Goal: Information Seeking & Learning: Learn about a topic

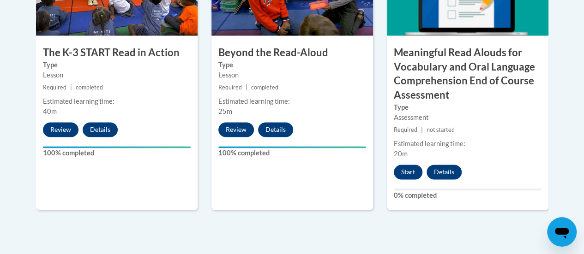
scroll to position [659, 0]
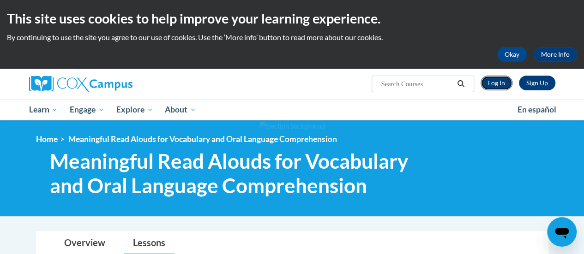
click at [495, 81] on link "Log In" at bounding box center [496, 83] width 32 height 15
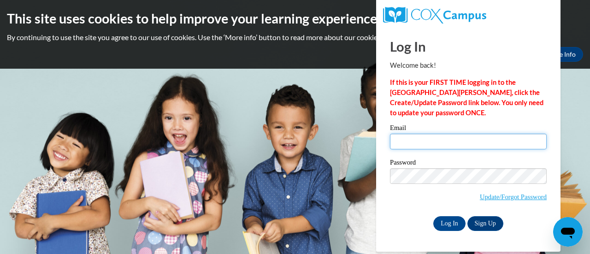
click at [411, 139] on input "Email" at bounding box center [468, 142] width 157 height 16
type input "kasubosk@w-csd.org"
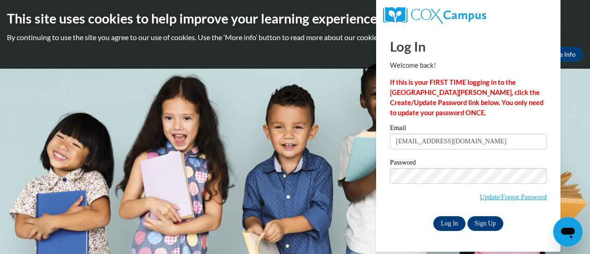
click at [446, 225] on input "Log In" at bounding box center [450, 223] width 32 height 15
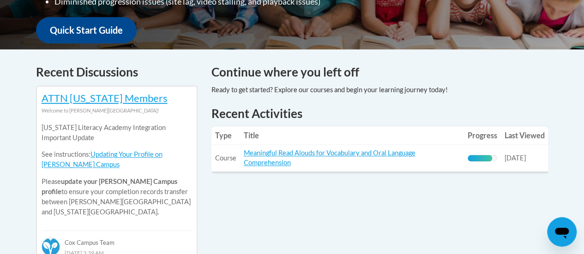
scroll to position [344, 0]
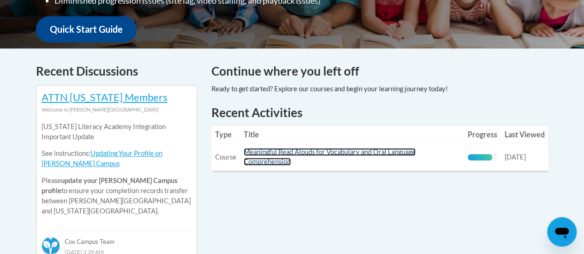
click at [279, 155] on link "Meaningful Read Alouds for Vocabulary and Oral Language Comprehension" at bounding box center [330, 157] width 172 height 18
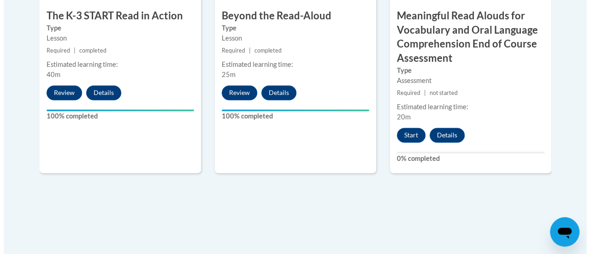
scroll to position [695, 0]
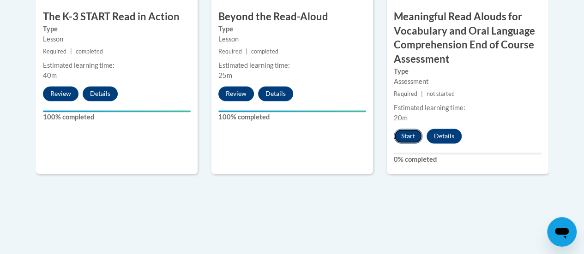
click at [405, 134] on button "Start" at bounding box center [408, 136] width 29 height 15
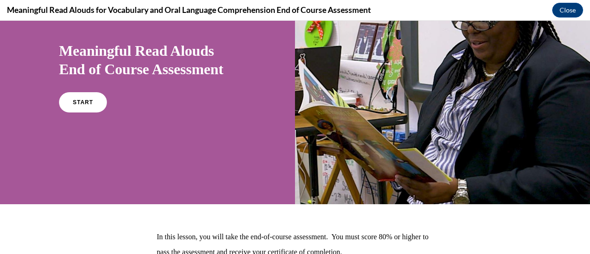
scroll to position [57, 0]
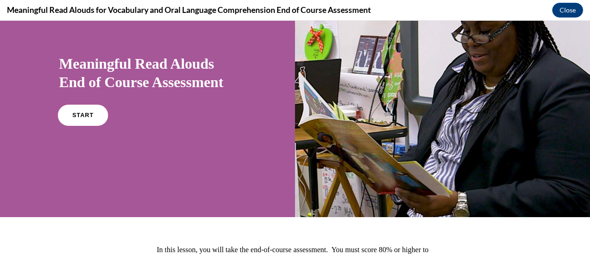
click at [80, 114] on span "START" at bounding box center [82, 115] width 21 height 7
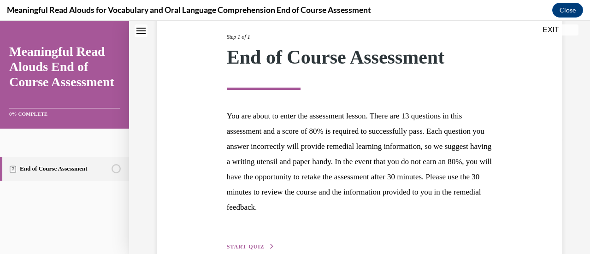
scroll to position [169, 0]
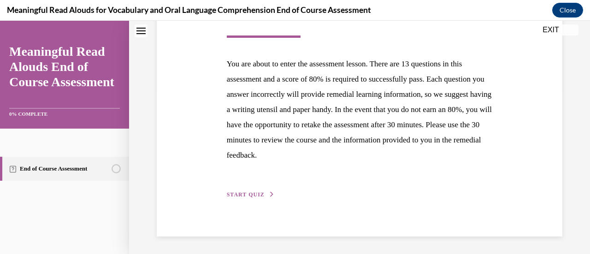
click at [241, 196] on span "START QUIZ" at bounding box center [246, 194] width 38 height 6
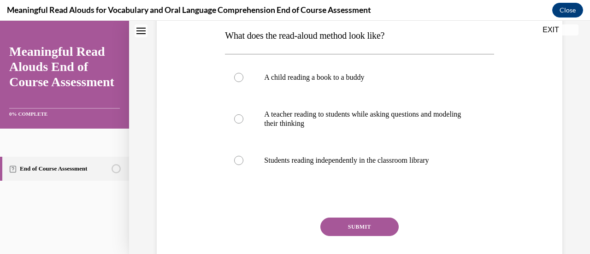
scroll to position [155, 0]
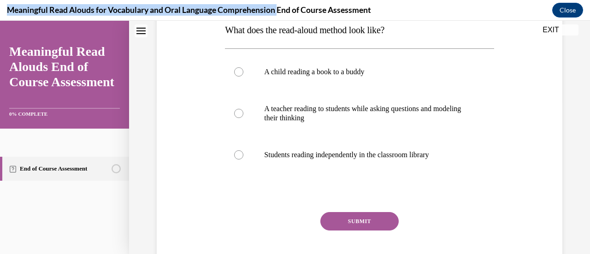
drag, startPoint x: 7, startPoint y: 9, endPoint x: 280, endPoint y: 13, distance: 272.2
click at [280, 13] on h4 "Meaningful Read Alouds for Vocabulary and Oral Language Comprehension End of Co…" at bounding box center [189, 10] width 364 height 12
copy h4 "Meaningful Read Alouds for Vocabulary and Oral Language Comprehension"
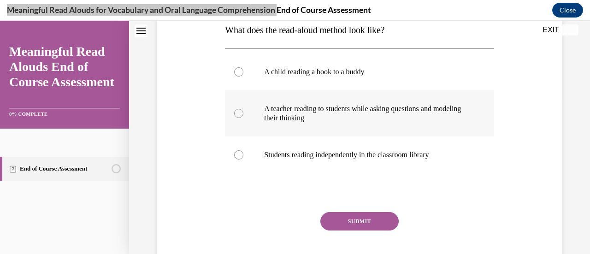
click at [237, 112] on div at bounding box center [238, 113] width 9 height 9
click at [237, 112] on input "A teacher reading to students while asking questions and modeling their thinking" at bounding box center [238, 113] width 9 height 9
radio input "true"
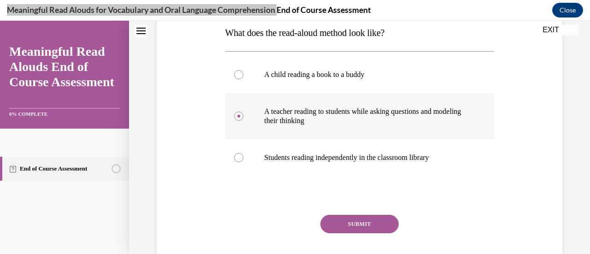
scroll to position [179, 0]
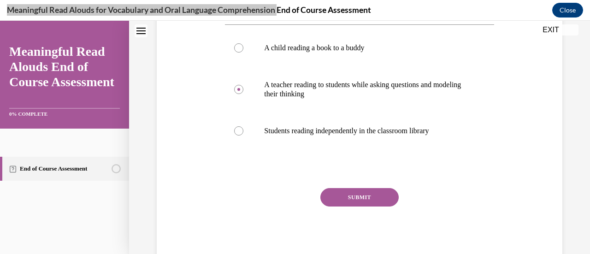
click at [358, 197] on button "SUBMIT" at bounding box center [360, 197] width 78 height 18
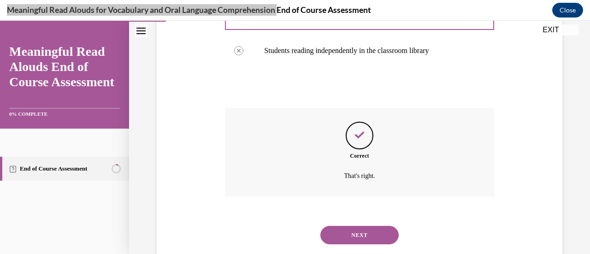
scroll to position [281, 0]
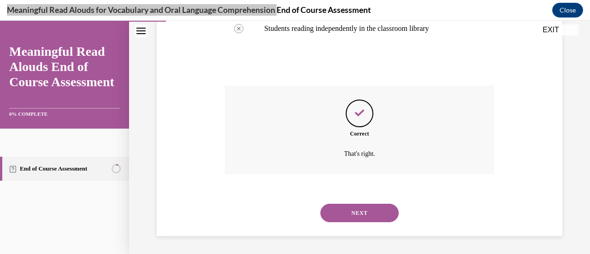
click at [358, 215] on button "NEXT" at bounding box center [360, 213] width 78 height 18
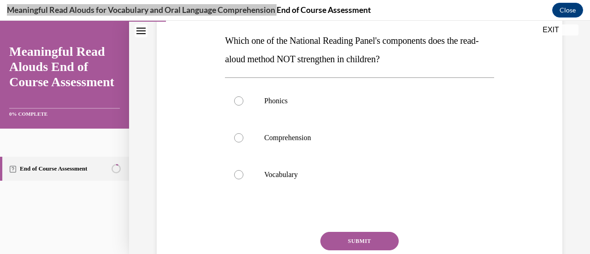
scroll to position [145, 0]
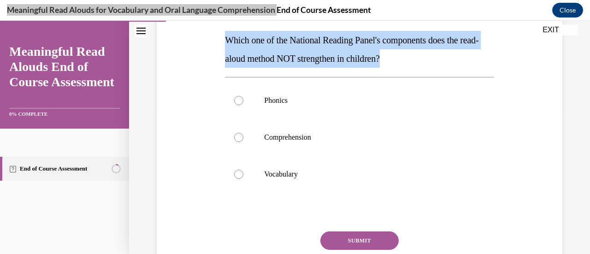
drag, startPoint x: 226, startPoint y: 40, endPoint x: 423, endPoint y: 60, distance: 198.9
click at [423, 60] on p "Which one of the National Reading Panel's components does the read-aloud method…" at bounding box center [359, 49] width 269 height 37
copy span "Which one of the National Reading Panel's components does the read-aloud method…"
click at [241, 102] on div at bounding box center [238, 100] width 9 height 9
click at [241, 102] on input "Phonics" at bounding box center [238, 100] width 9 height 9
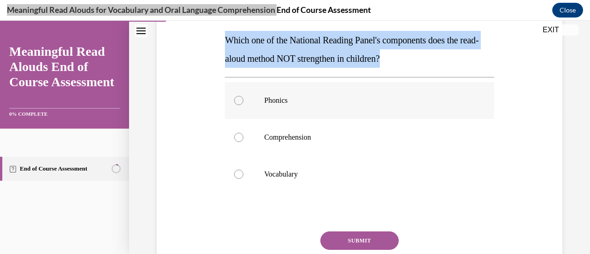
radio input "true"
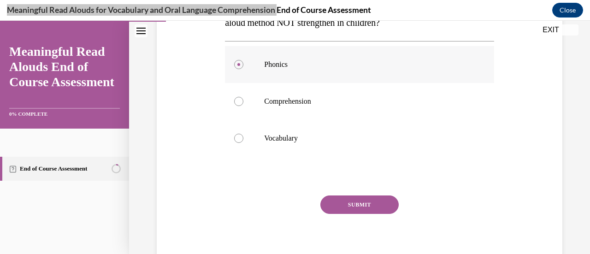
scroll to position [188, 0]
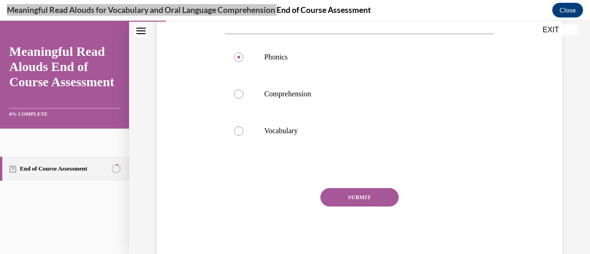
click at [358, 200] on button "SUBMIT" at bounding box center [360, 197] width 78 height 18
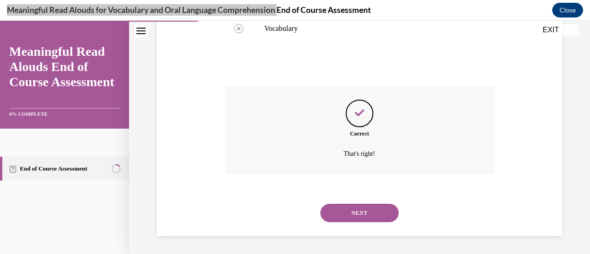
click at [363, 213] on button "NEXT" at bounding box center [360, 213] width 78 height 18
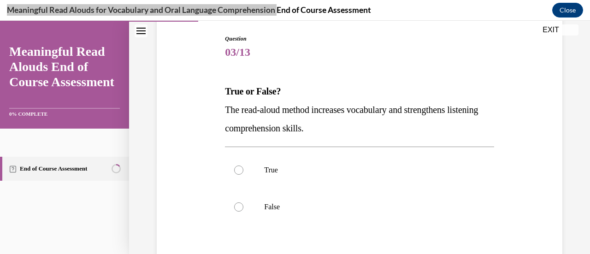
scroll to position [96, 0]
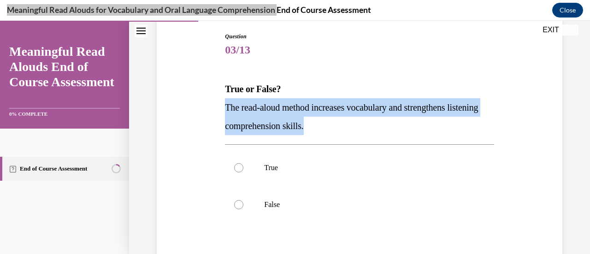
drag, startPoint x: 225, startPoint y: 106, endPoint x: 360, endPoint y: 127, distance: 136.4
click at [360, 127] on p "The read-aloud method increases vocabulary and strengthens listening comprehens…" at bounding box center [359, 116] width 269 height 37
copy span "The read-aloud method increases vocabulary and strengthens listening comprehens…"
click at [236, 170] on div at bounding box center [238, 167] width 9 height 9
click at [236, 170] on input "True" at bounding box center [238, 167] width 9 height 9
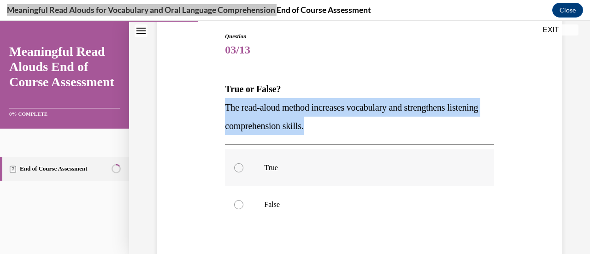
radio input "true"
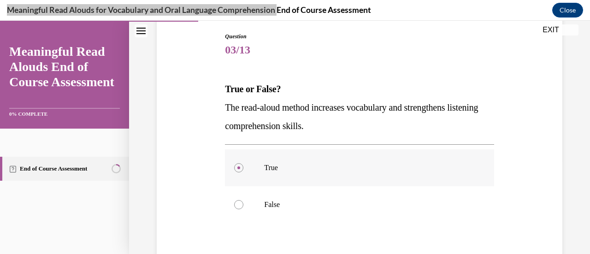
scroll to position [170, 0]
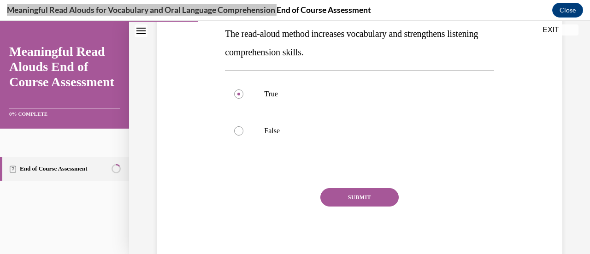
click at [352, 199] on button "SUBMIT" at bounding box center [360, 197] width 78 height 18
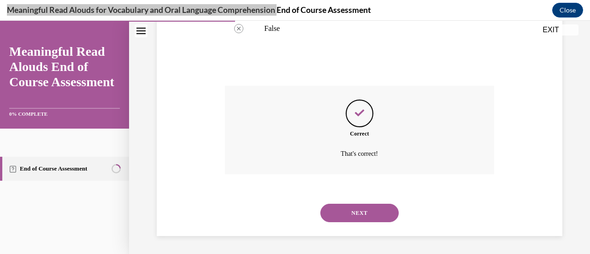
click at [357, 216] on button "NEXT" at bounding box center [360, 213] width 78 height 18
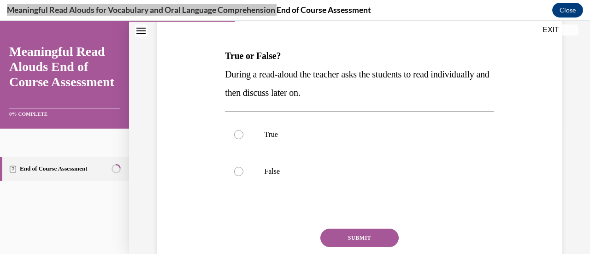
scroll to position [131, 0]
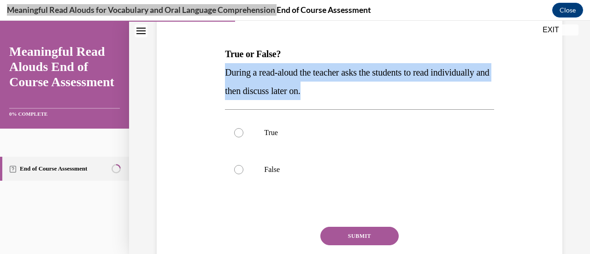
drag, startPoint x: 225, startPoint y: 69, endPoint x: 391, endPoint y: 91, distance: 167.5
click at [391, 91] on p "During a read-aloud the teacher asks the students to read individually and then…" at bounding box center [359, 81] width 269 height 37
copy span "During a read-aloud the teacher asks the students to read individually and then…"
click at [242, 170] on div at bounding box center [238, 169] width 9 height 9
click at [242, 170] on input "False" at bounding box center [238, 169] width 9 height 9
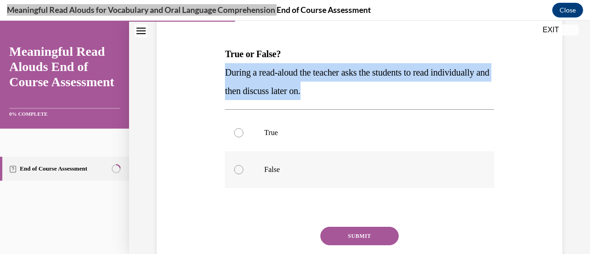
radio input "true"
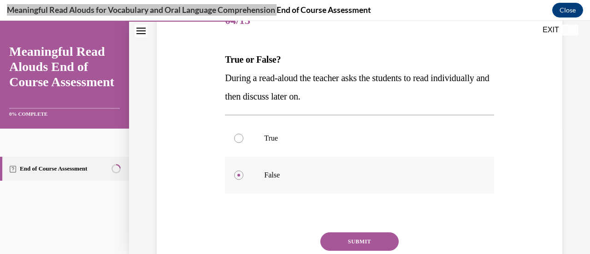
scroll to position [170, 0]
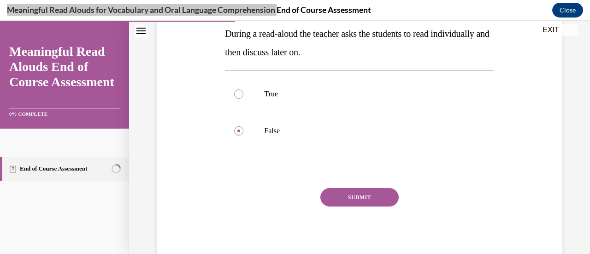
click at [358, 197] on button "SUBMIT" at bounding box center [360, 197] width 78 height 18
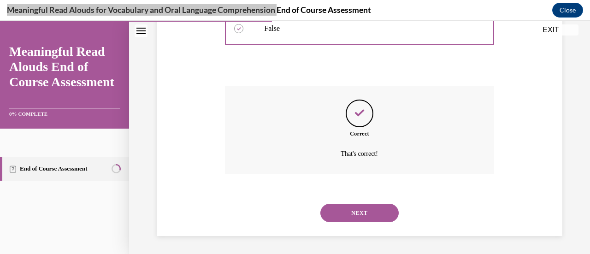
click at [352, 215] on button "NEXT" at bounding box center [360, 213] width 78 height 18
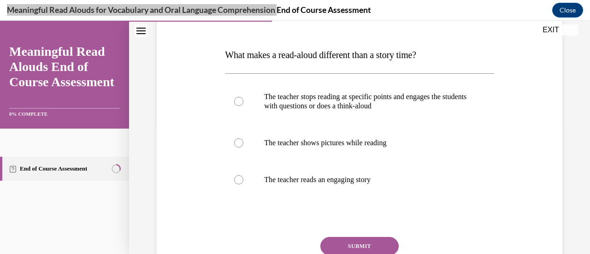
scroll to position [131, 0]
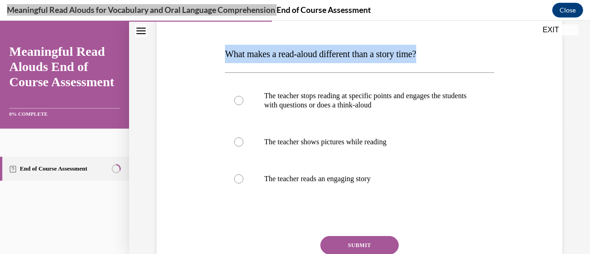
drag, startPoint x: 225, startPoint y: 55, endPoint x: 461, endPoint y: 54, distance: 236.2
click at [461, 54] on p "What makes a read-aloud different than a story time?" at bounding box center [359, 54] width 269 height 18
copy span "What makes a read-aloud different than a story time?"
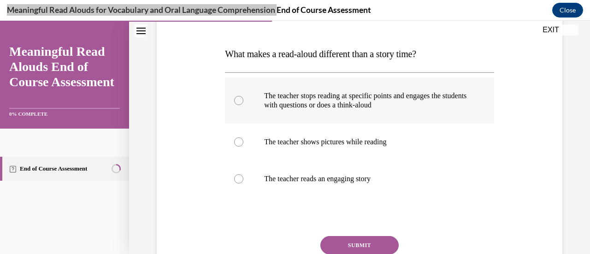
click at [264, 94] on p "The teacher stops reading at specific points and engages the students with ques…" at bounding box center [367, 100] width 207 height 18
click at [244, 96] on input "The teacher stops reading at specific points and engages the students with ques…" at bounding box center [238, 100] width 9 height 9
radio input "true"
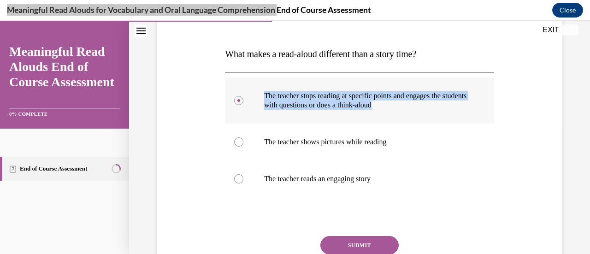
drag, startPoint x: 264, startPoint y: 94, endPoint x: 442, endPoint y: 110, distance: 179.3
click at [442, 110] on label "The teacher stops reading at specific points and engages the students with ques…" at bounding box center [359, 101] width 269 height 46
copy p "The teacher stops reading at specific points and engages the students with ques…"
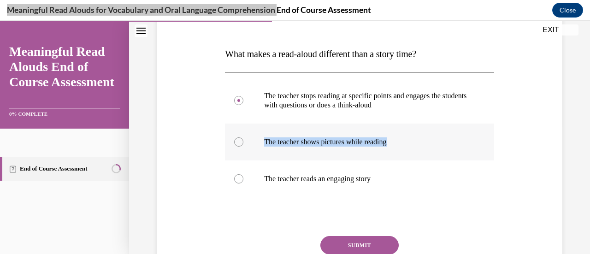
drag, startPoint x: 263, startPoint y: 142, endPoint x: 425, endPoint y: 132, distance: 162.2
click at [425, 132] on label "The teacher shows pictures while reading" at bounding box center [359, 142] width 269 height 37
copy p "The teacher shows pictures while reading"
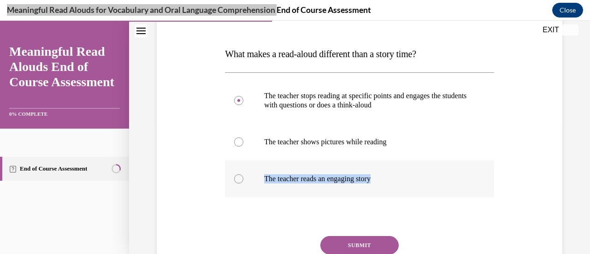
drag, startPoint x: 265, startPoint y: 178, endPoint x: 413, endPoint y: 171, distance: 148.2
click at [413, 171] on label "The teacher reads an engaging story" at bounding box center [359, 179] width 269 height 37
copy p "The teacher reads an engaging story"
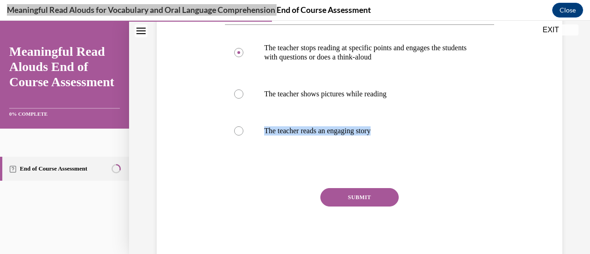
click at [354, 199] on button "SUBMIT" at bounding box center [360, 197] width 78 height 18
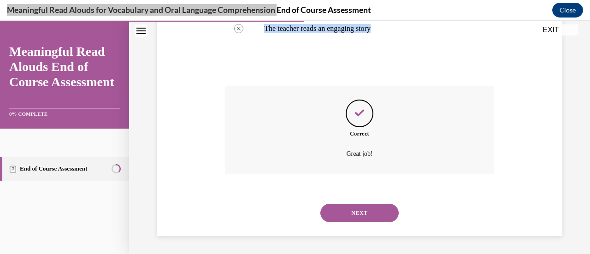
click at [357, 212] on button "NEXT" at bounding box center [360, 213] width 78 height 18
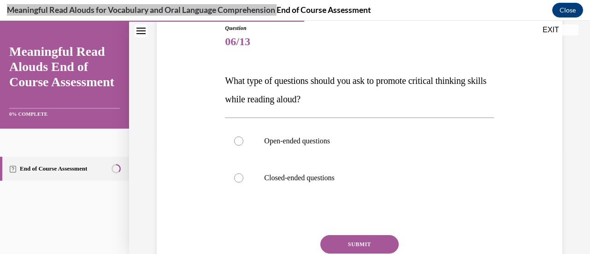
scroll to position [116, 0]
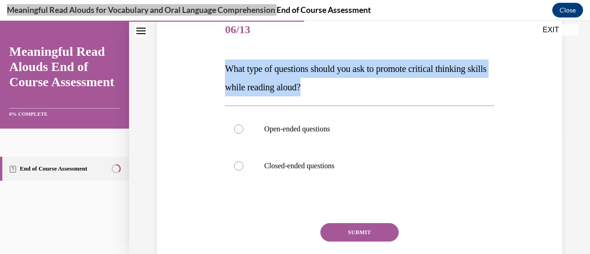
drag, startPoint x: 226, startPoint y: 68, endPoint x: 349, endPoint y: 87, distance: 124.2
click at [349, 87] on p "What type of questions should you ask to promote critical thinking skills while…" at bounding box center [359, 78] width 269 height 37
copy span "What type of questions should you ask to promote critical thinking skills while…"
click at [240, 131] on div at bounding box center [238, 129] width 9 height 9
click at [240, 131] on input "Open-ended questions" at bounding box center [238, 129] width 9 height 9
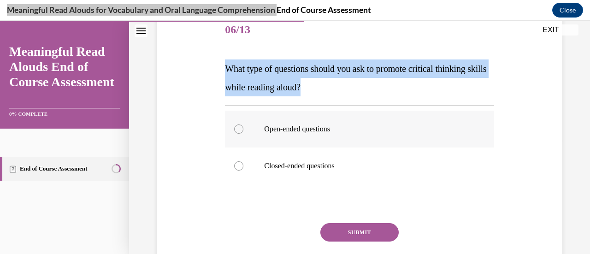
radio input "true"
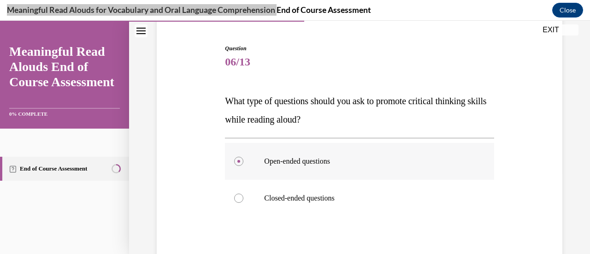
scroll to position [151, 0]
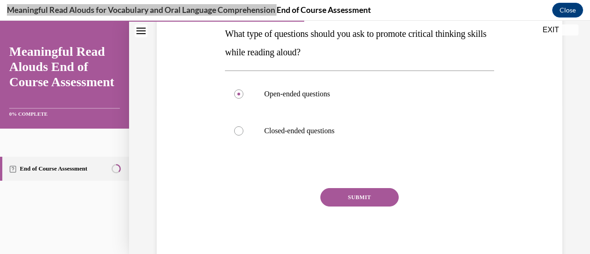
click at [350, 198] on button "SUBMIT" at bounding box center [360, 197] width 78 height 18
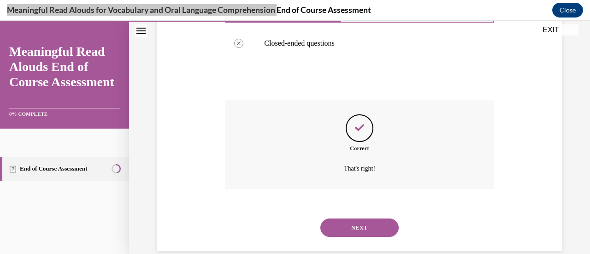
scroll to position [254, 0]
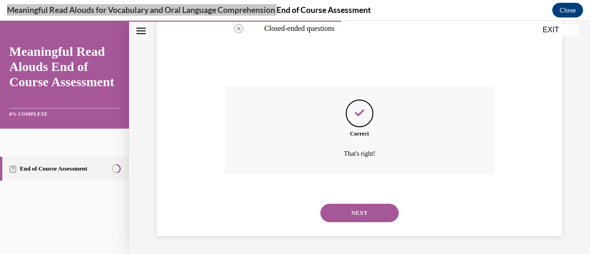
click at [355, 213] on button "NEXT" at bounding box center [360, 213] width 78 height 18
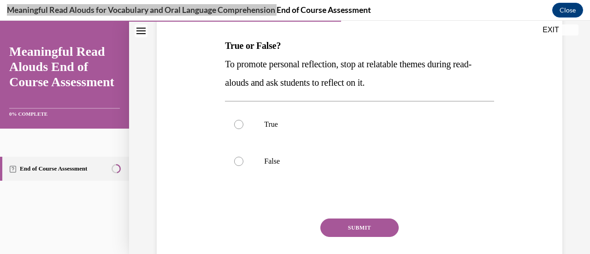
scroll to position [142, 0]
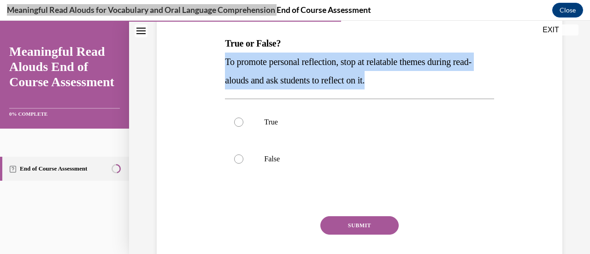
drag, startPoint x: 224, startPoint y: 61, endPoint x: 415, endPoint y: 86, distance: 192.6
click at [415, 86] on p "To promote personal reflection, stop at relatable themes during read-alouds and…" at bounding box center [359, 71] width 269 height 37
copy span "To promote personal reflection, stop at relatable themes during read-alouds and…"
click at [237, 122] on div at bounding box center [238, 122] width 9 height 9
click at [237, 122] on input "True" at bounding box center [238, 122] width 9 height 9
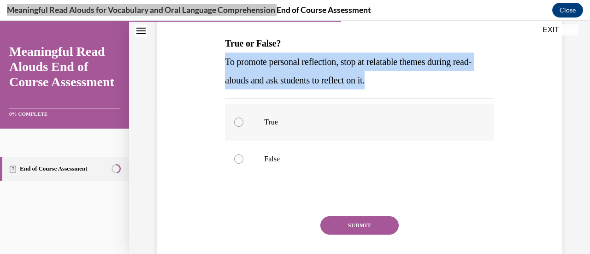
radio input "true"
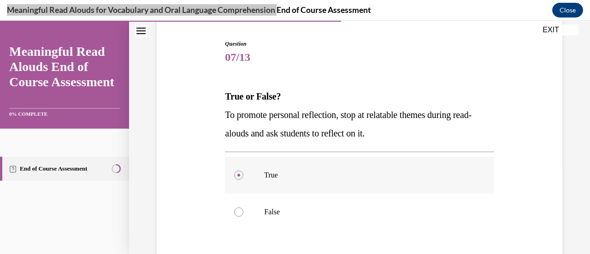
scroll to position [170, 0]
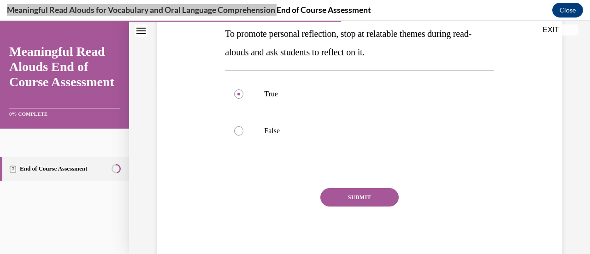
click at [359, 197] on button "SUBMIT" at bounding box center [360, 197] width 78 height 18
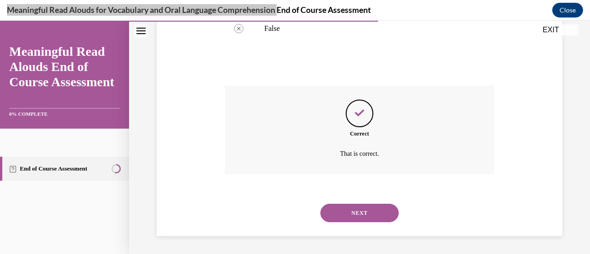
click at [357, 213] on button "NEXT" at bounding box center [360, 213] width 78 height 18
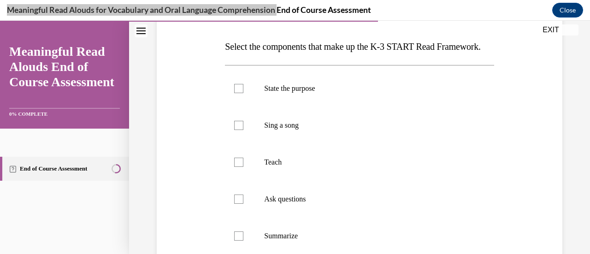
scroll to position [138, 0]
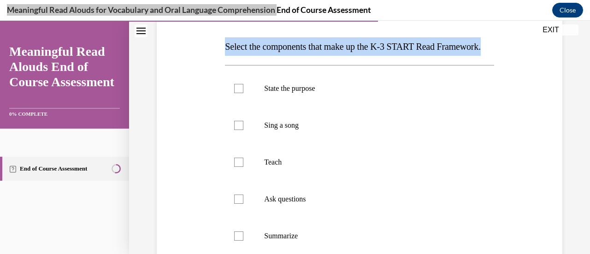
drag, startPoint x: 224, startPoint y: 45, endPoint x: 295, endPoint y: 64, distance: 73.4
click at [295, 56] on p "Select the components that make up the K-3 START Read Framework." at bounding box center [359, 46] width 269 height 18
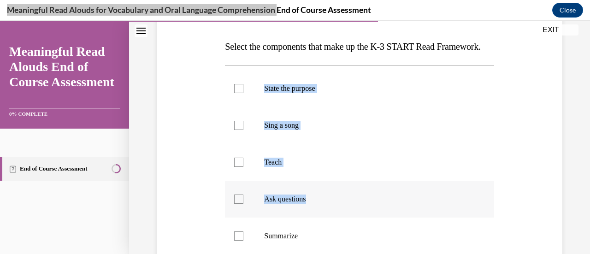
drag, startPoint x: 265, startPoint y: 108, endPoint x: 308, endPoint y: 218, distance: 118.5
click at [308, 218] on ul "State the purpose Sing a song Teach Ask questions Summarize Respond Tie" at bounding box center [359, 199] width 269 height 258
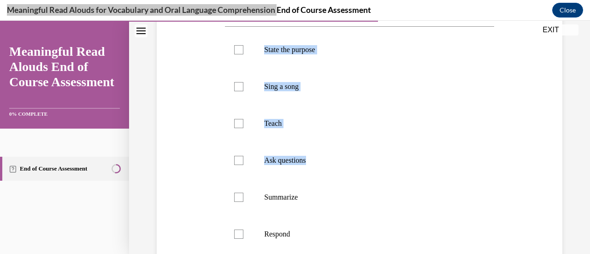
scroll to position [178, 0]
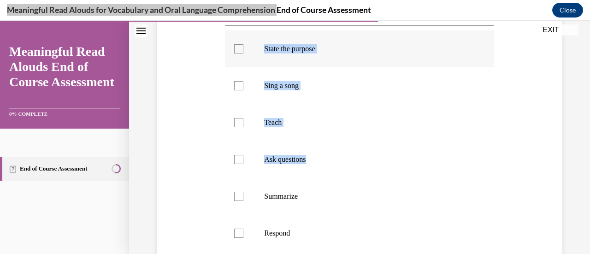
click at [239, 54] on div at bounding box center [238, 48] width 9 height 9
click at [239, 54] on input "State the purpose" at bounding box center [238, 48] width 9 height 9
checkbox input "true"
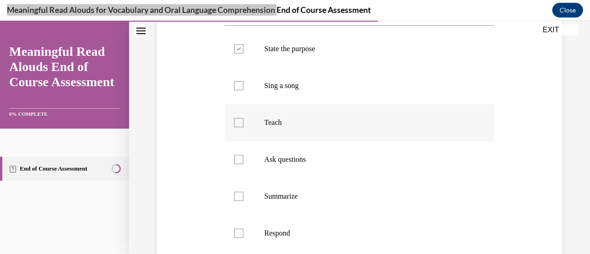
click at [241, 127] on div at bounding box center [238, 122] width 9 height 9
click at [241, 127] on input "Teach" at bounding box center [238, 122] width 9 height 9
checkbox input "true"
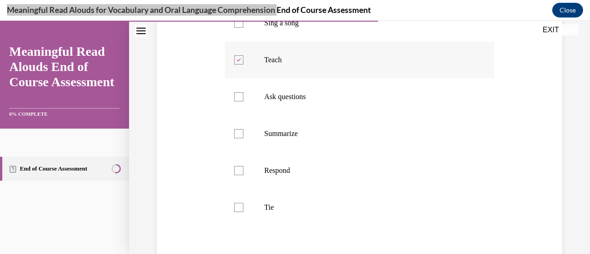
scroll to position [243, 0]
click at [237, 100] on div at bounding box center [238, 94] width 9 height 9
click at [237, 100] on input "Ask questions" at bounding box center [238, 94] width 9 height 9
checkbox input "true"
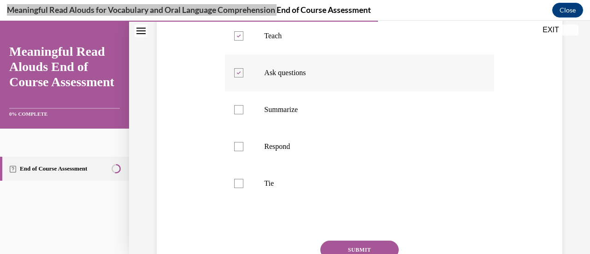
scroll to position [269, 0]
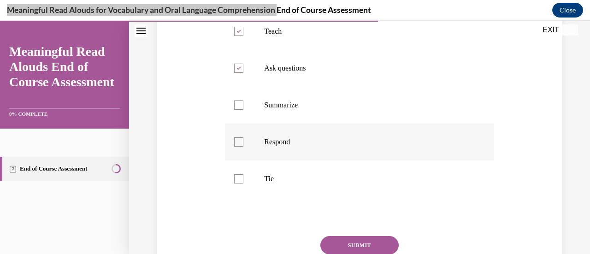
click at [238, 147] on div at bounding box center [238, 141] width 9 height 9
click at [238, 147] on input "Respond" at bounding box center [238, 141] width 9 height 9
checkbox input "true"
click at [239, 184] on div at bounding box center [238, 178] width 9 height 9
click at [239, 184] on input "Tie" at bounding box center [238, 178] width 9 height 9
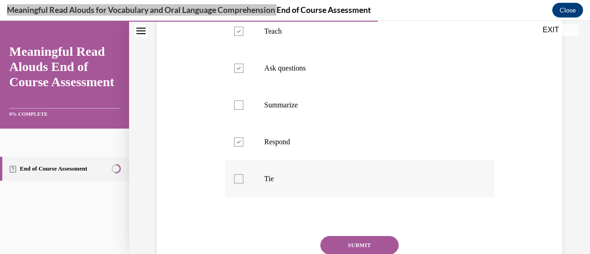
checkbox input "true"
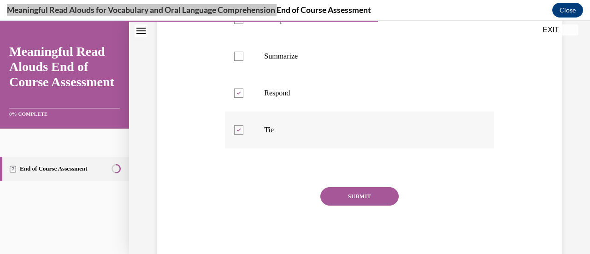
scroll to position [336, 0]
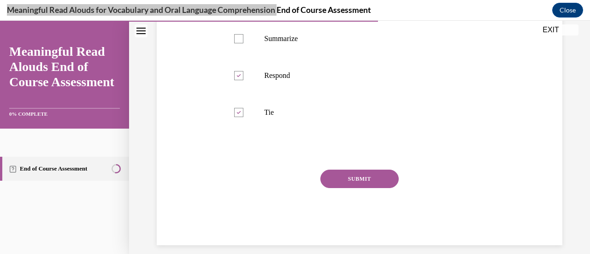
click at [361, 188] on button "SUBMIT" at bounding box center [360, 179] width 78 height 18
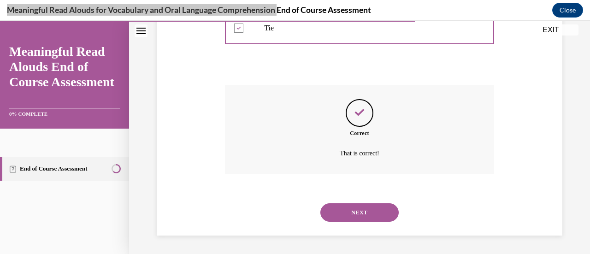
click at [354, 216] on button "NEXT" at bounding box center [360, 212] width 78 height 18
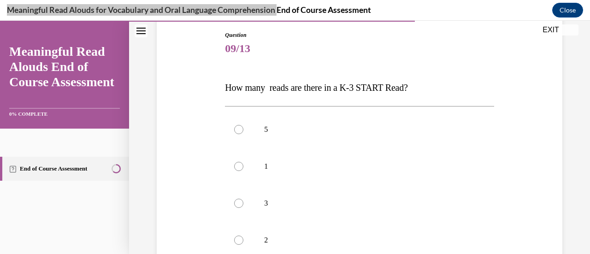
scroll to position [103, 0]
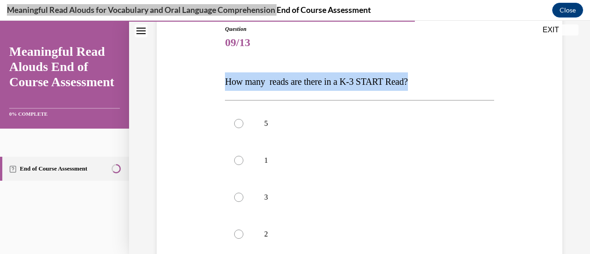
drag, startPoint x: 225, startPoint y: 79, endPoint x: 447, endPoint y: 82, distance: 221.9
click at [447, 82] on p "How many reads are there in a K-3 START Read?" at bounding box center [359, 81] width 269 height 18
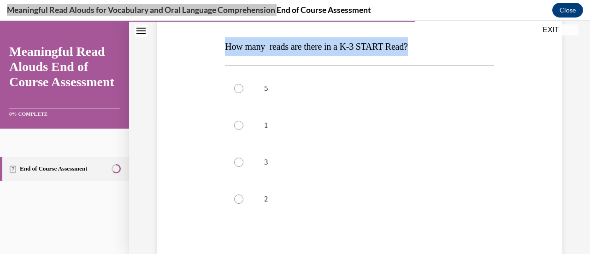
scroll to position [167, 0]
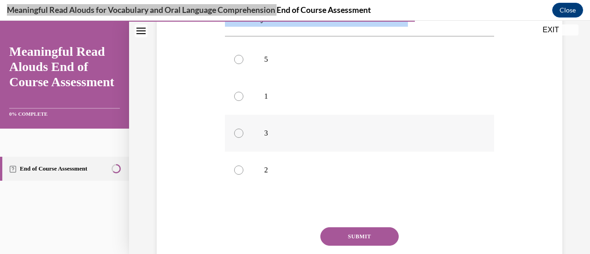
click at [240, 132] on div at bounding box center [238, 133] width 9 height 9
click at [240, 132] on input "3" at bounding box center [238, 133] width 9 height 9
radio input "true"
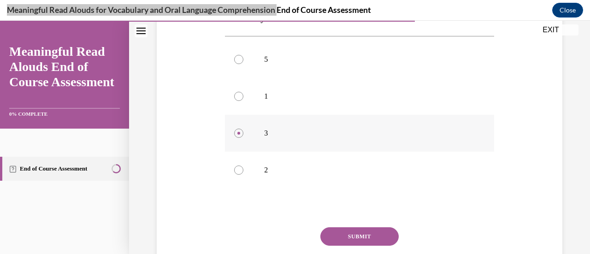
scroll to position [207, 0]
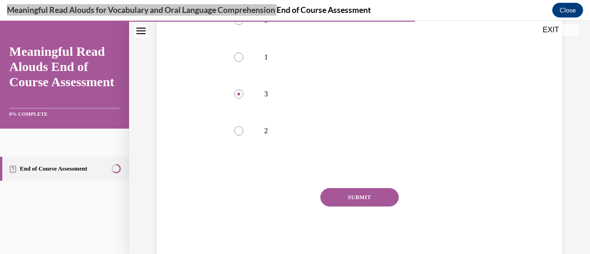
click at [355, 197] on button "SUBMIT" at bounding box center [360, 197] width 78 height 18
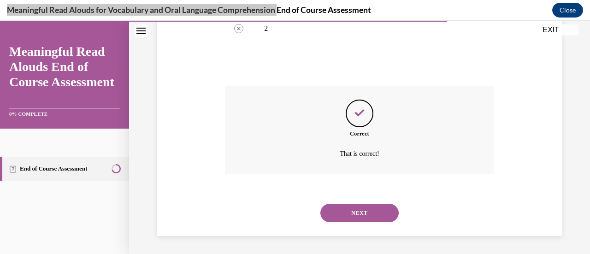
click at [359, 215] on button "NEXT" at bounding box center [360, 213] width 78 height 18
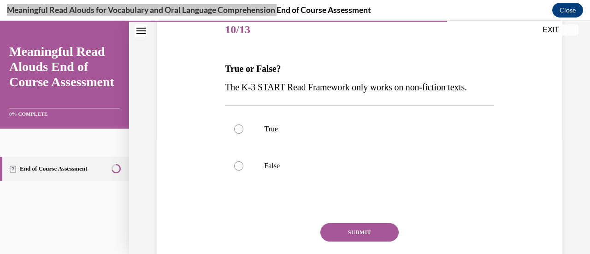
scroll to position [118, 0]
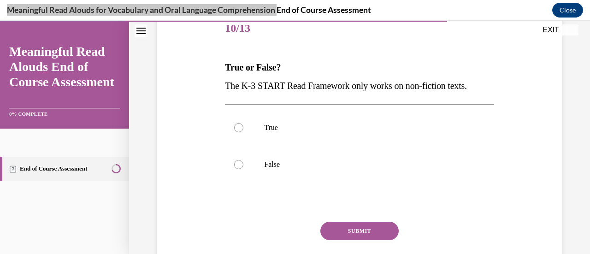
drag, startPoint x: 226, startPoint y: 85, endPoint x: 483, endPoint y: 82, distance: 256.5
click at [467, 82] on span "The K-3 START Read Framework only works on non-fiction texts." at bounding box center [346, 86] width 242 height 10
click at [237, 162] on div at bounding box center [238, 164] width 9 height 9
click at [237, 162] on input "False" at bounding box center [238, 164] width 9 height 9
radio input "true"
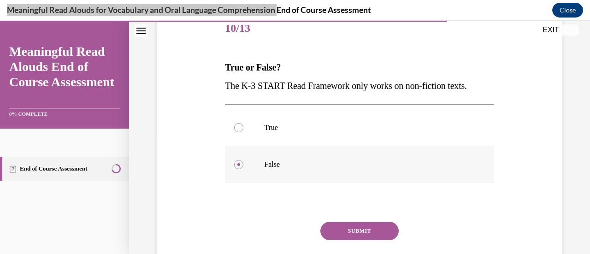
scroll to position [151, 0]
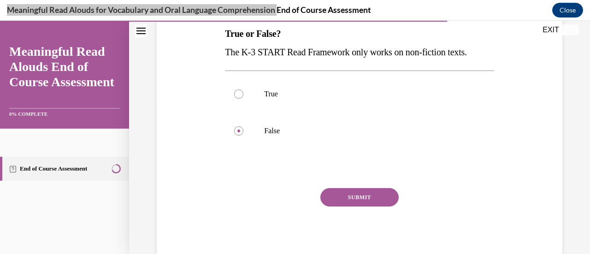
click at [354, 195] on button "SUBMIT" at bounding box center [360, 197] width 78 height 18
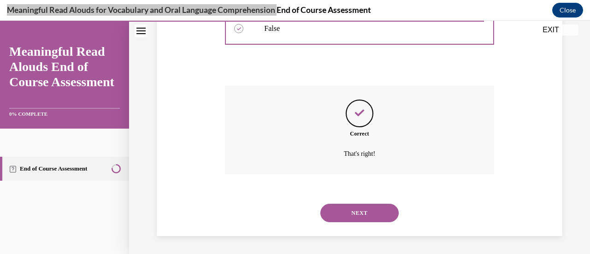
click at [359, 214] on button "NEXT" at bounding box center [360, 213] width 78 height 18
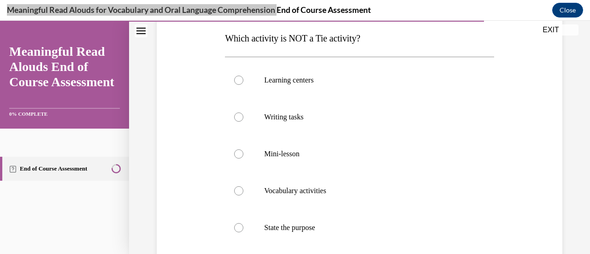
scroll to position [148, 0]
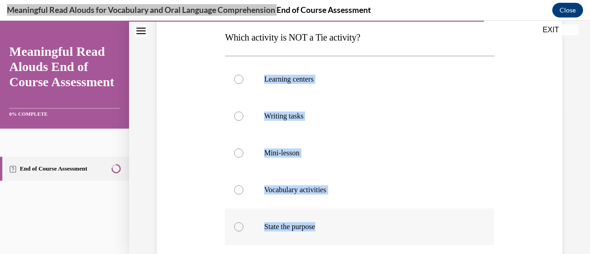
drag, startPoint x: 264, startPoint y: 78, endPoint x: 328, endPoint y: 221, distance: 157.3
click at [328, 221] on div "Learning centers Writing tasks Mini-lesson Vocabulary activities State the purp…" at bounding box center [359, 153] width 269 height 185
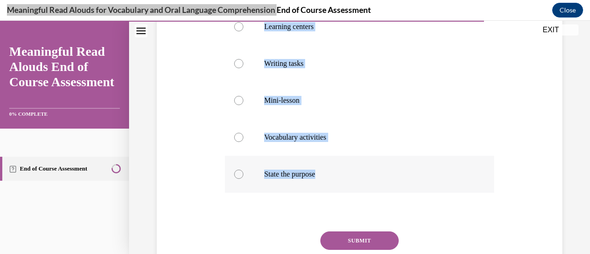
scroll to position [207, 0]
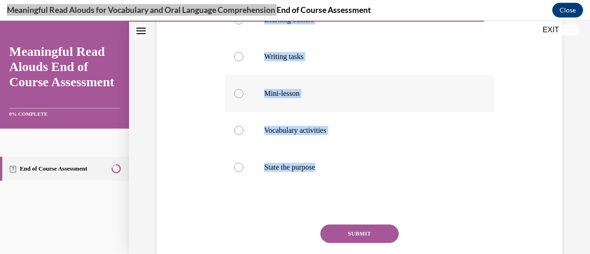
click at [406, 103] on label "Mini-lesson" at bounding box center [359, 93] width 269 height 37
click at [244, 98] on input "Mini-lesson" at bounding box center [238, 93] width 9 height 9
radio input "true"
click at [520, 156] on div "Question 11/13 Which activity is NOT a Tie activity? Learning centers Writing t…" at bounding box center [360, 96] width 411 height 407
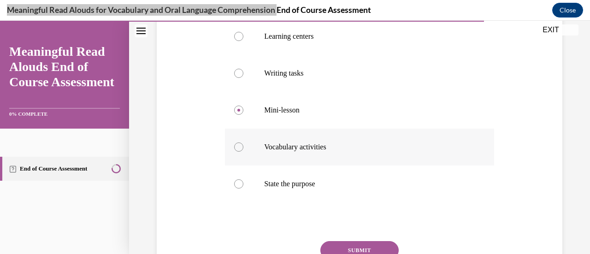
scroll to position [244, 0]
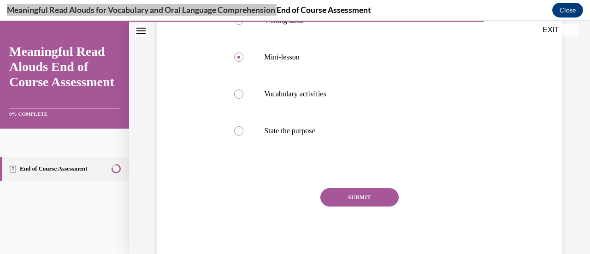
click at [352, 195] on button "SUBMIT" at bounding box center [360, 197] width 78 height 18
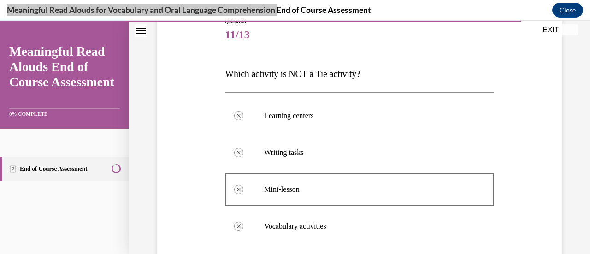
scroll to position [112, 0]
drag, startPoint x: 352, startPoint y: 195, endPoint x: 390, endPoint y: 132, distance: 73.9
click at [390, 132] on div "Learning centers Correctly unselected Writing tasks Correctly unselected Mini-l…" at bounding box center [359, 189] width 269 height 185
click at [529, 103] on div "Question 11/13 Which activity is NOT a Tie activity? Learning centers Correctly…" at bounding box center [360, 230] width 411 height 482
click at [528, 92] on div "Question 11/13 Which activity is NOT a Tie activity? Learning centers Correctly…" at bounding box center [360, 230] width 411 height 482
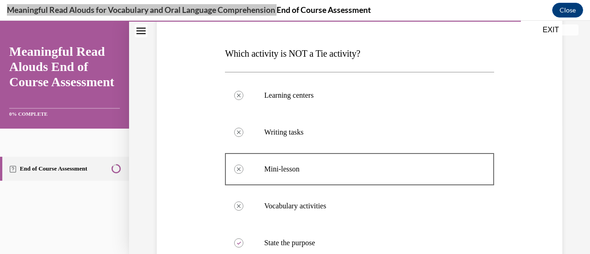
scroll to position [336, 0]
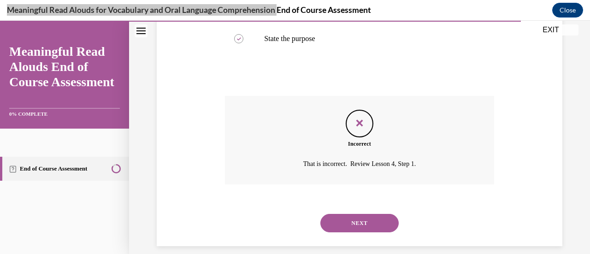
click at [358, 217] on button "NEXT" at bounding box center [360, 223] width 78 height 18
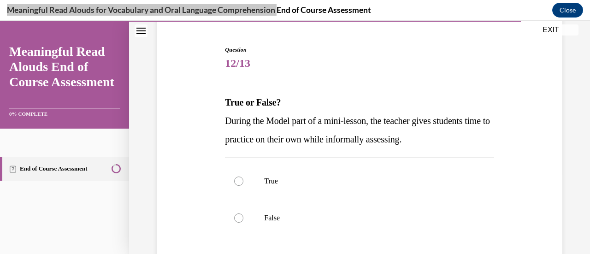
scroll to position [105, 0]
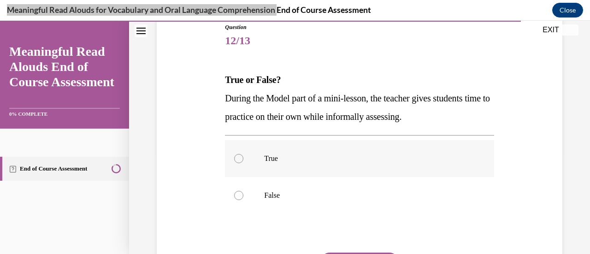
click at [452, 156] on p "True" at bounding box center [367, 158] width 207 height 9
click at [244, 156] on input "True" at bounding box center [238, 158] width 9 height 9
radio input "true"
click at [432, 165] on label "True" at bounding box center [359, 158] width 269 height 37
click at [244, 163] on input "True" at bounding box center [238, 158] width 9 height 9
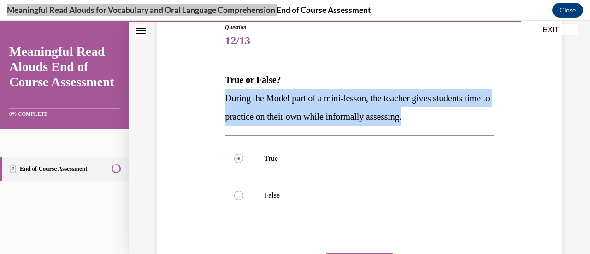
drag, startPoint x: 226, startPoint y: 97, endPoint x: 454, endPoint y: 121, distance: 229.6
click at [454, 121] on p "During the Model part of a mini-lesson, the teacher gives students time to prac…" at bounding box center [359, 107] width 269 height 37
click at [241, 199] on label "False" at bounding box center [359, 195] width 269 height 37
click at [241, 199] on input "False" at bounding box center [238, 195] width 9 height 9
radio input "true"
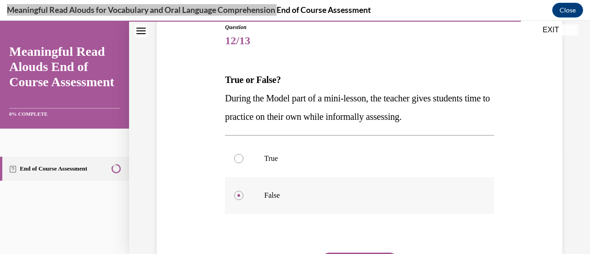
scroll to position [170, 0]
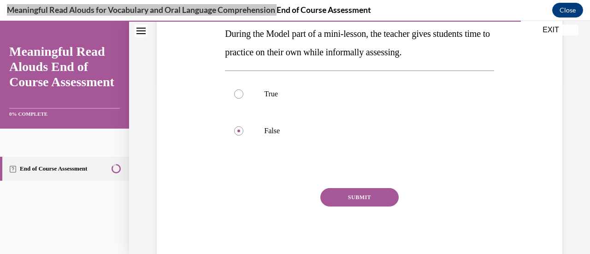
click at [353, 198] on button "SUBMIT" at bounding box center [360, 197] width 78 height 18
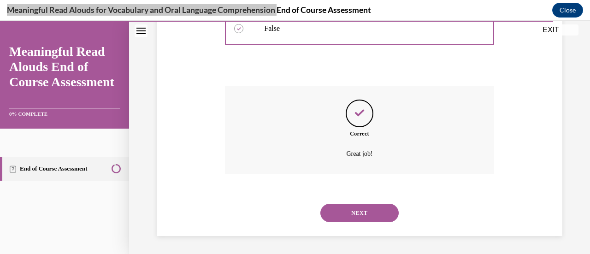
click at [351, 212] on button "NEXT" at bounding box center [360, 213] width 78 height 18
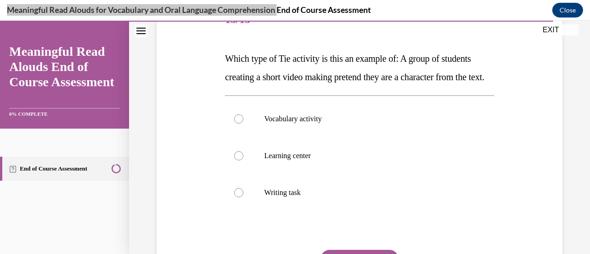
scroll to position [138, 0]
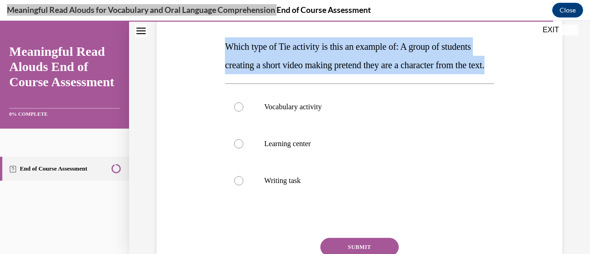
drag, startPoint x: 225, startPoint y: 46, endPoint x: 329, endPoint y: 84, distance: 111.7
click at [329, 74] on p "Which type of Tie activity is this an example of: A group of students creating …" at bounding box center [359, 55] width 269 height 37
click at [237, 149] on div at bounding box center [238, 143] width 9 height 9
click at [237, 149] on input "Learning center" at bounding box center [238, 143] width 9 height 9
radio input "true"
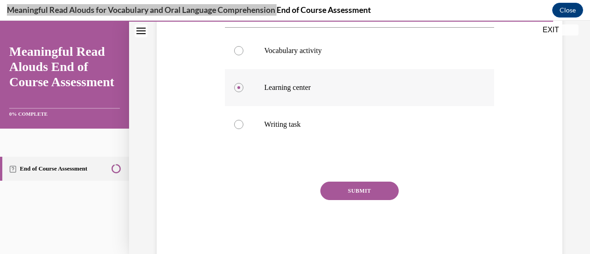
scroll to position [207, 0]
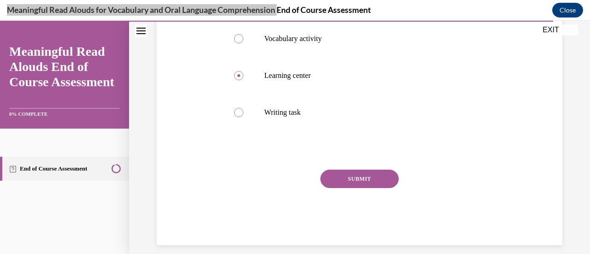
click at [353, 188] on button "SUBMIT" at bounding box center [360, 179] width 78 height 18
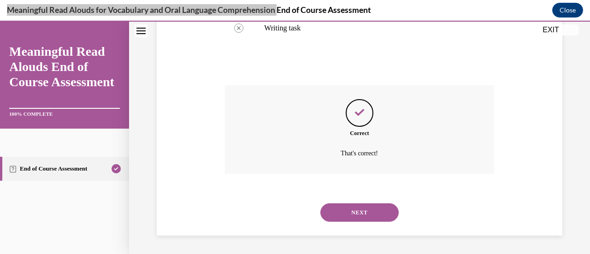
scroll to position [309, 0]
click at [357, 212] on button "NEXT" at bounding box center [360, 212] width 78 height 18
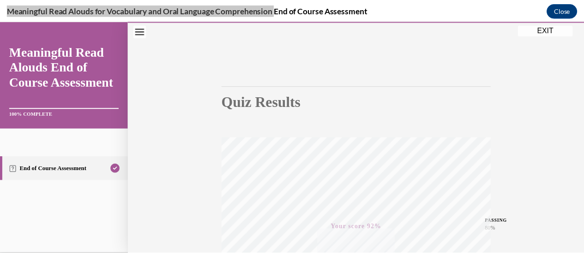
scroll to position [0, 0]
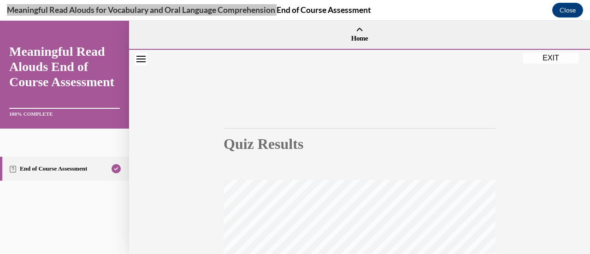
click at [554, 58] on button "EXIT" at bounding box center [551, 58] width 55 height 11
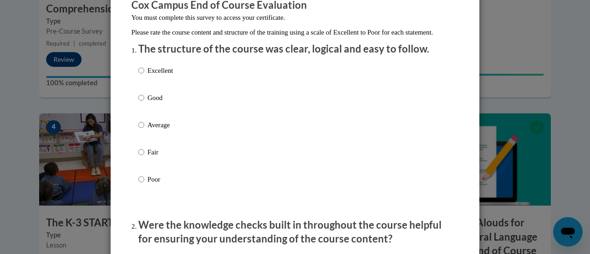
scroll to position [94, 0]
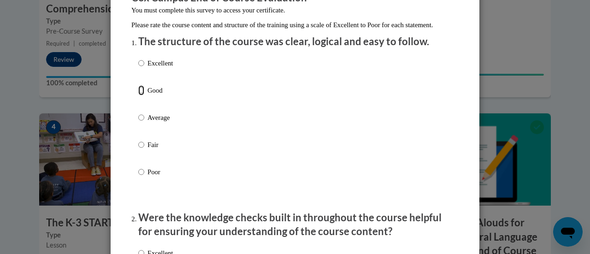
click at [138, 95] on input "Good" at bounding box center [141, 90] width 6 height 10
radio input "true"
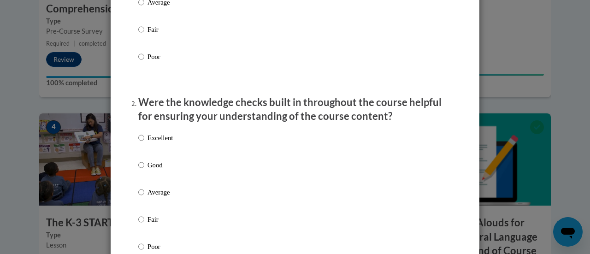
scroll to position [212, 0]
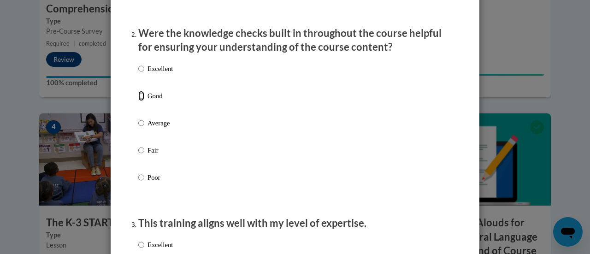
click at [138, 101] on input "Good" at bounding box center [141, 96] width 6 height 10
radio input "true"
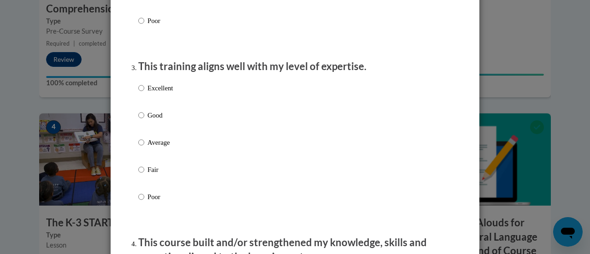
scroll to position [455, 0]
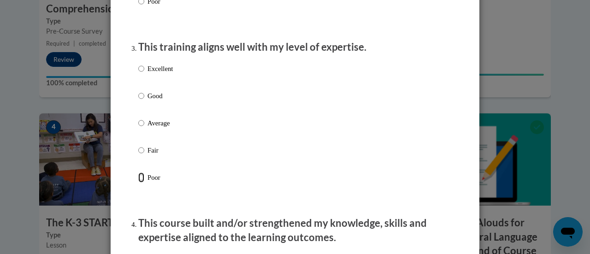
click at [139, 183] on input "Poor" at bounding box center [141, 178] width 6 height 10
radio input "true"
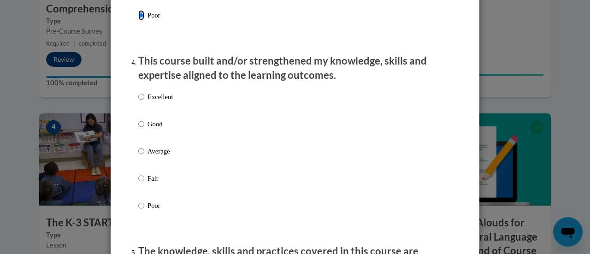
scroll to position [621, 0]
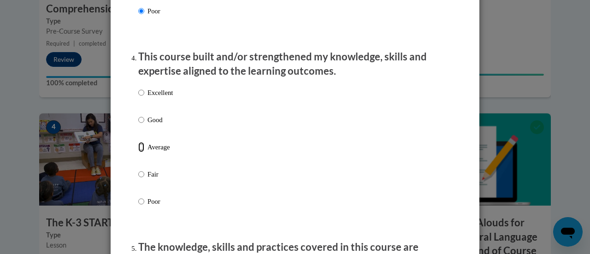
click at [140, 152] on input "Average" at bounding box center [141, 147] width 6 height 10
radio input "true"
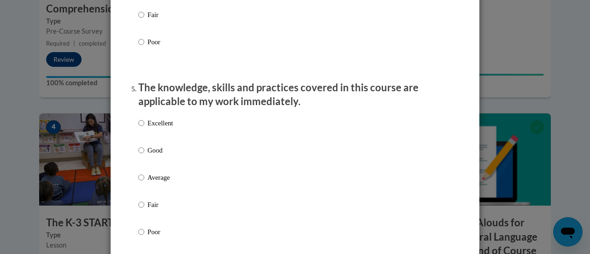
scroll to position [821, 0]
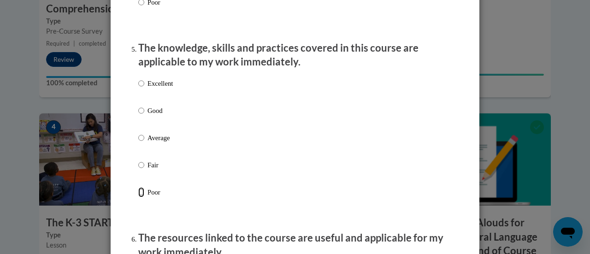
click at [138, 197] on input "Poor" at bounding box center [141, 192] width 6 height 10
radio input "true"
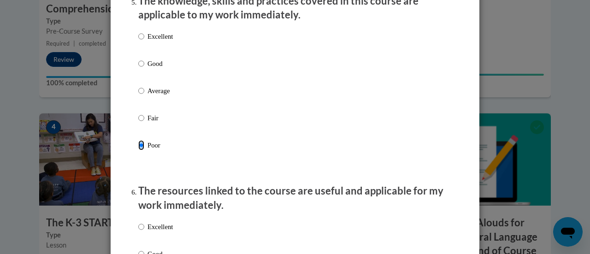
scroll to position [868, 0]
click at [139, 123] on input "Fair" at bounding box center [141, 118] width 6 height 10
radio input "true"
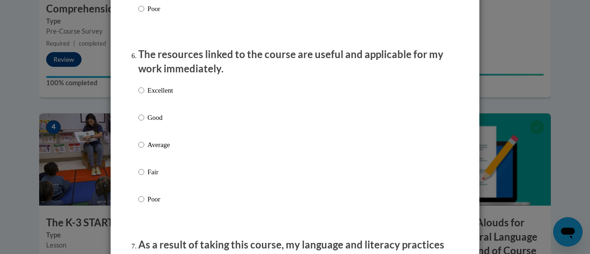
scroll to position [1010, 0]
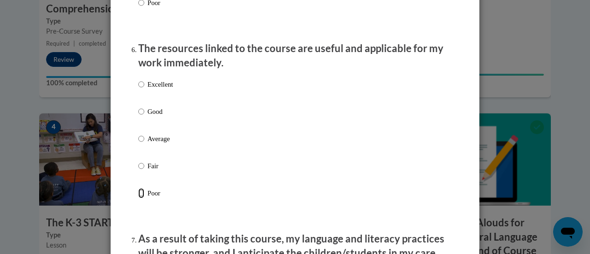
click at [138, 198] on input "Poor" at bounding box center [141, 193] width 6 height 10
radio input "true"
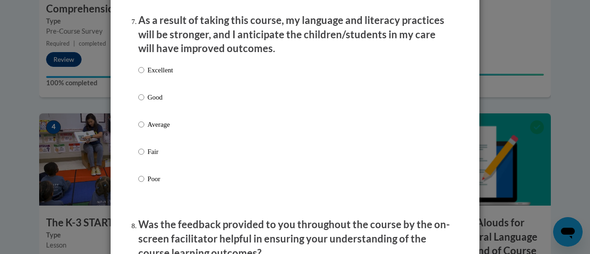
scroll to position [1237, 0]
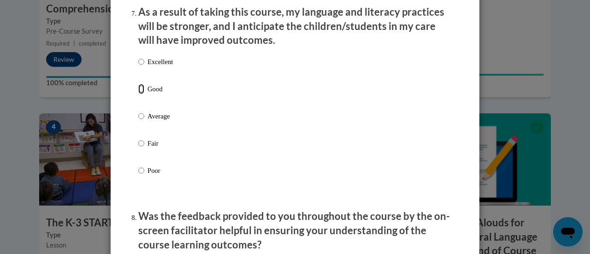
click at [138, 94] on input "Good" at bounding box center [141, 89] width 6 height 10
radio input "true"
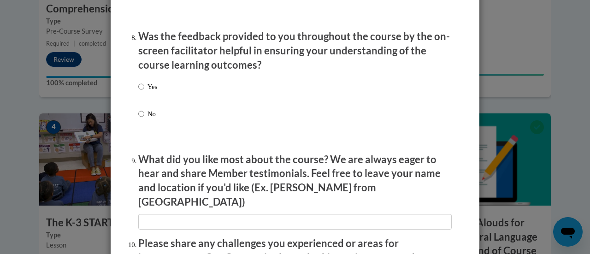
scroll to position [1419, 0]
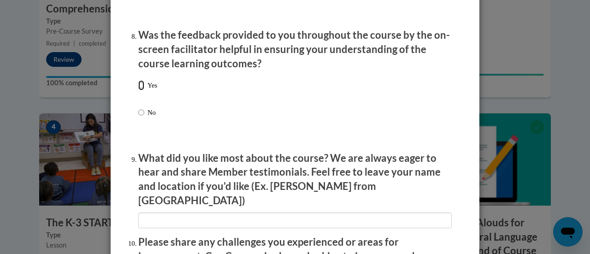
click at [138, 90] on input "Yes" at bounding box center [141, 85] width 6 height 10
radio input "true"
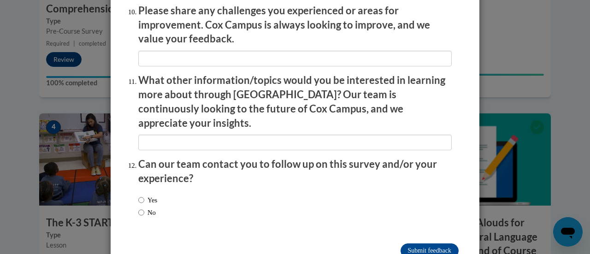
scroll to position [1664, 0]
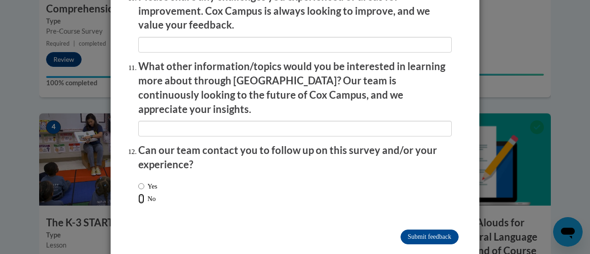
click at [138, 194] on input "No" at bounding box center [141, 199] width 6 height 10
radio input "true"
click at [418, 230] on input "Submit feedback" at bounding box center [430, 237] width 58 height 15
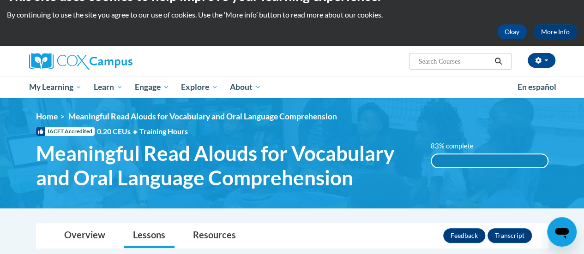
scroll to position [0, 0]
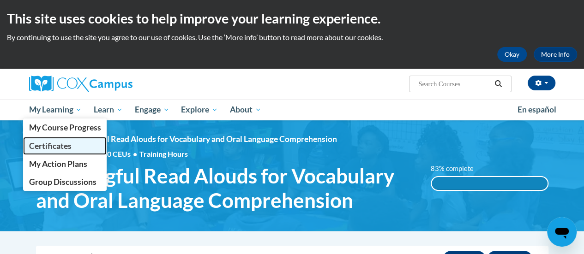
click at [37, 143] on span "Certificates" at bounding box center [50, 146] width 42 height 10
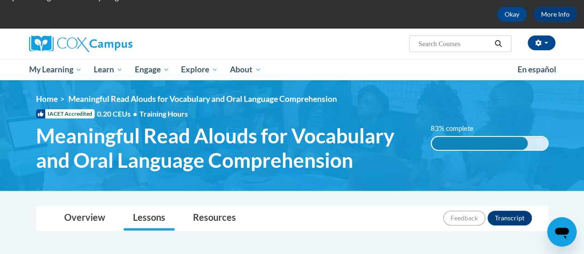
scroll to position [39, 0]
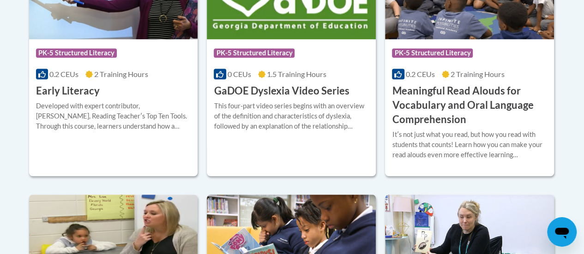
scroll to position [348, 0]
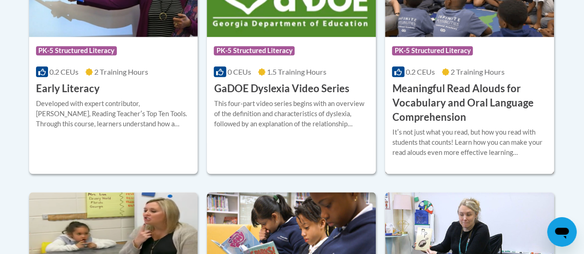
click at [492, 59] on div "Course Category: PK-5 Structured Literacy" at bounding box center [469, 52] width 155 height 21
